Goal: Transaction & Acquisition: Purchase product/service

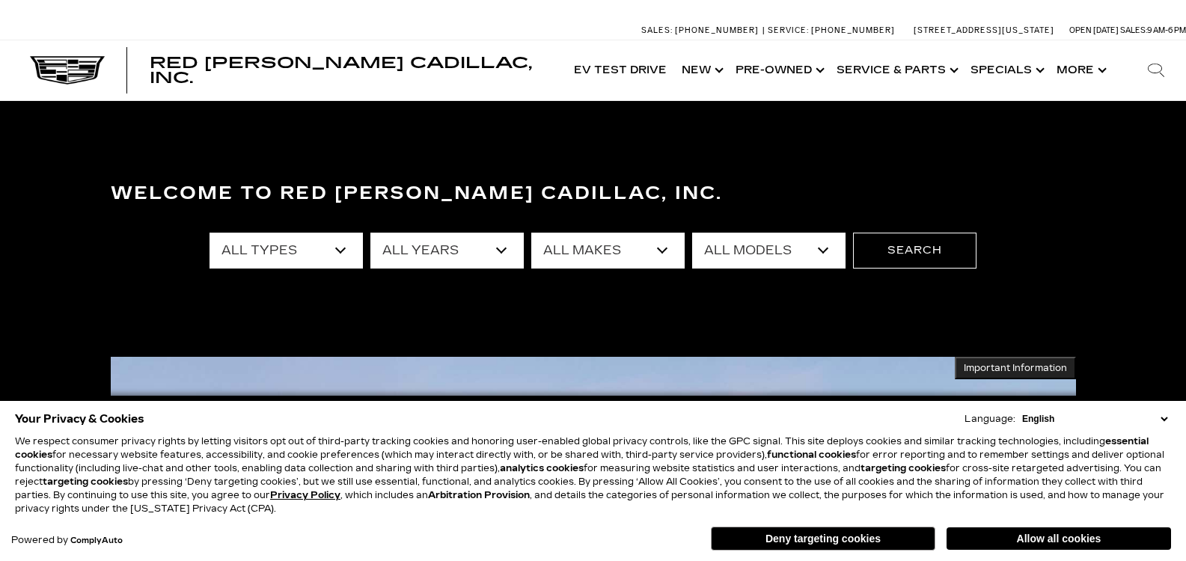
click at [873, 539] on button "Deny targeting cookies" at bounding box center [823, 539] width 225 height 24
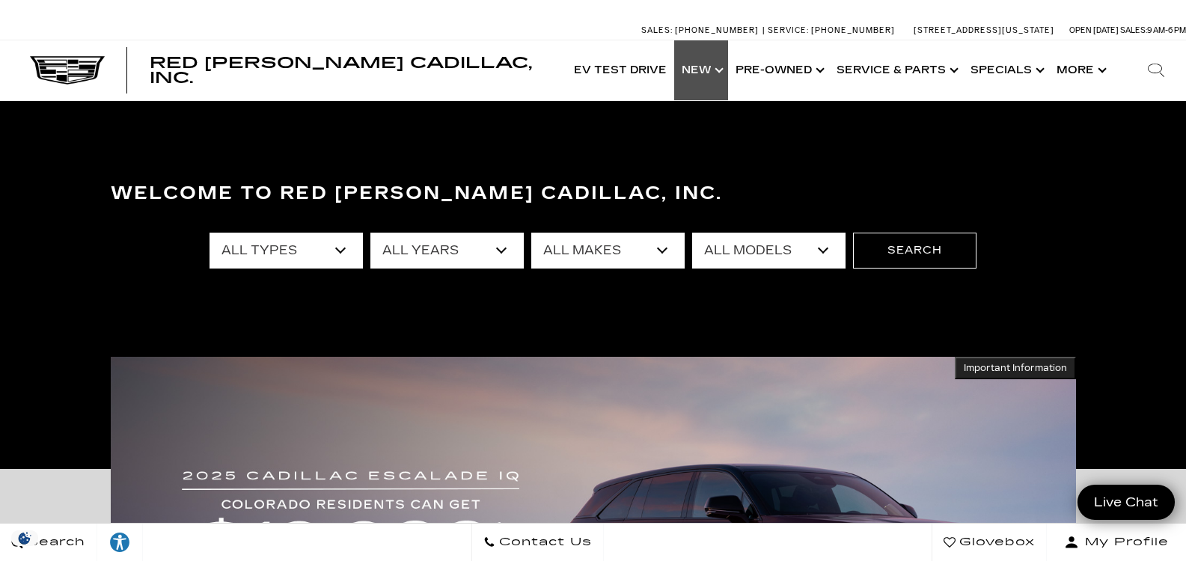
click at [712, 76] on link "Show New" at bounding box center [701, 70] width 54 height 60
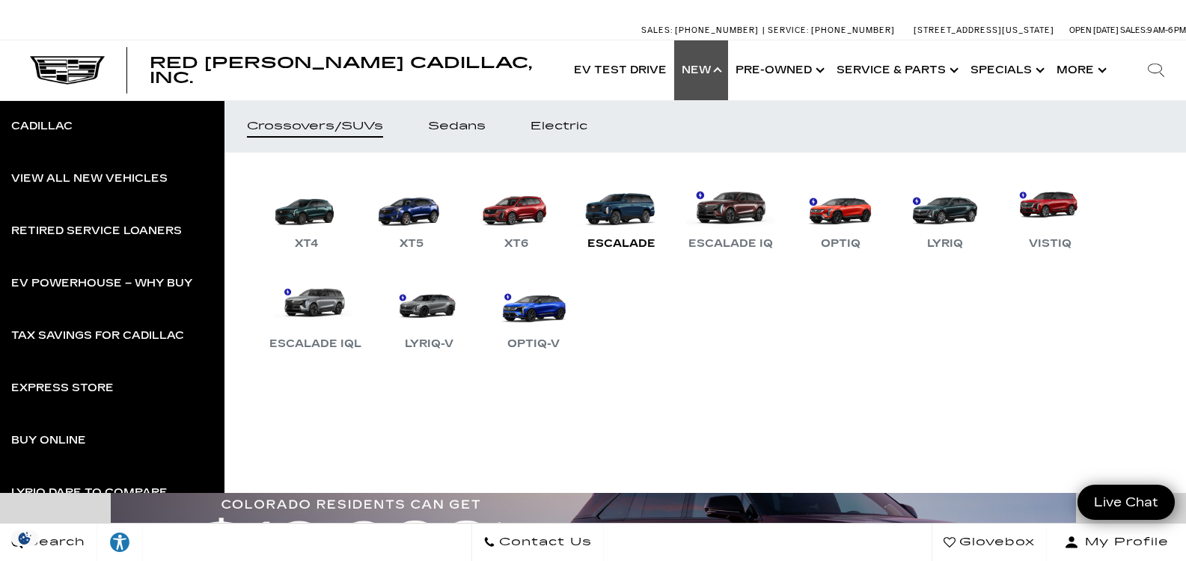
click at [624, 199] on link "Escalade" at bounding box center [621, 214] width 90 height 78
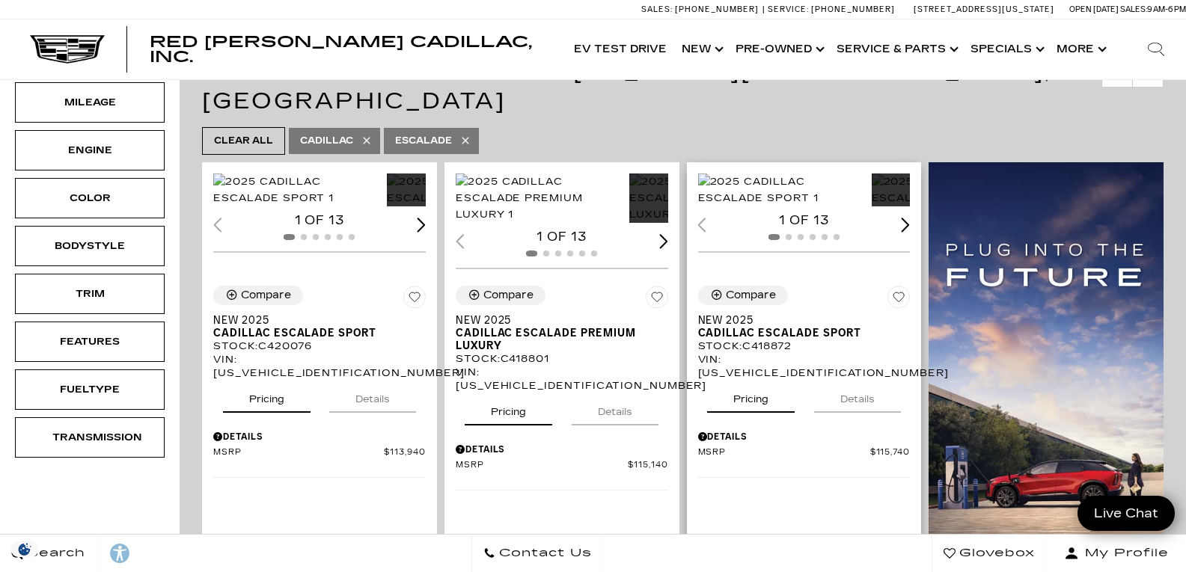
scroll to position [299, 0]
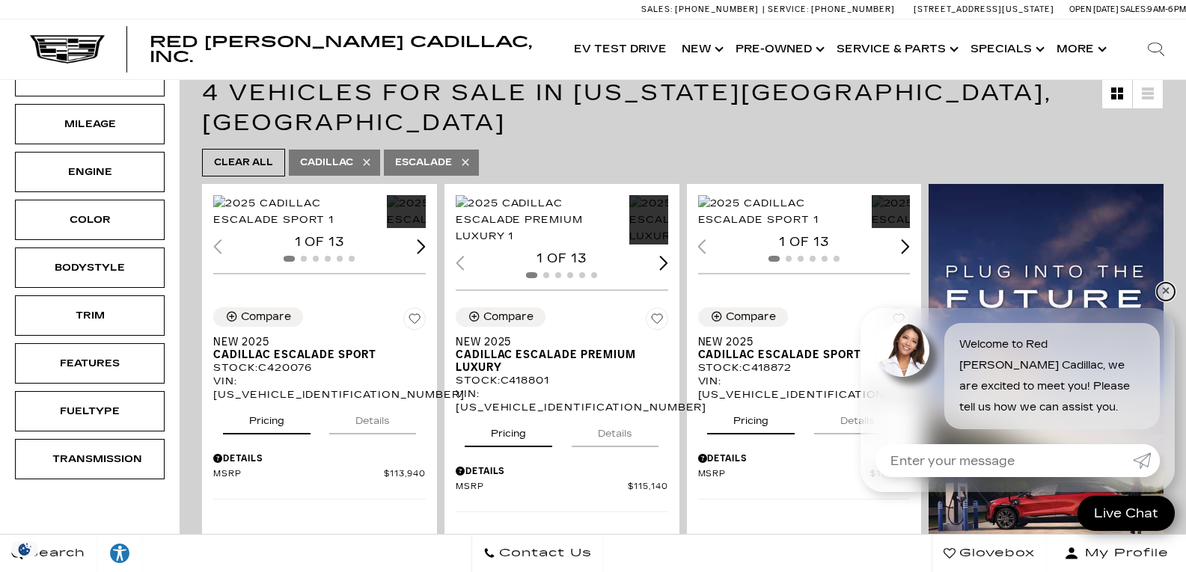
click at [1167, 291] on link "✕" at bounding box center [1166, 292] width 18 height 18
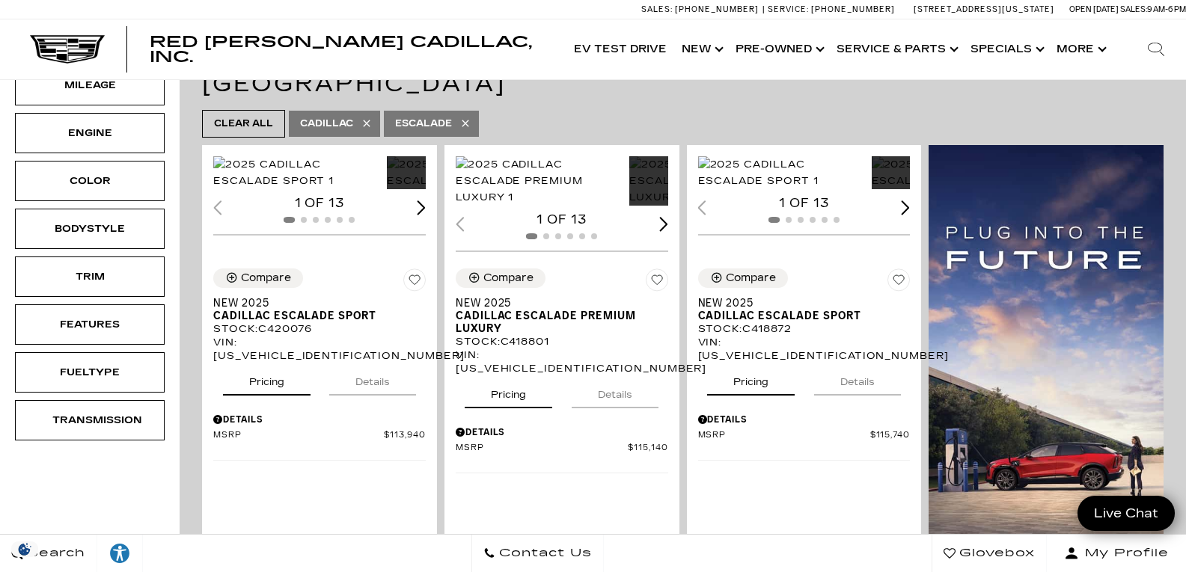
scroll to position [331, 0]
